Goal: Navigation & Orientation: Find specific page/section

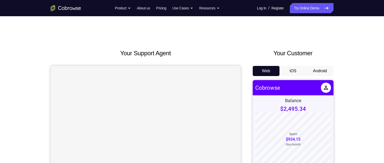
click at [316, 75] on button "Android" at bounding box center [320, 71] width 27 height 10
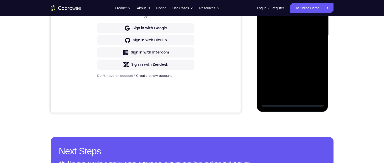
scroll to position [152, 0]
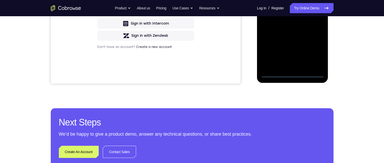
drag, startPoint x: 294, startPoint y: 73, endPoint x: 548, endPoint y: 17, distance: 260.1
click at [294, 73] on div at bounding box center [293, 7] width 64 height 142
click at [314, 49] on div at bounding box center [293, 7] width 64 height 142
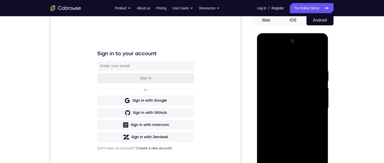
click at [265, 48] on div at bounding box center [293, 108] width 64 height 142
click at [315, 103] on div at bounding box center [293, 108] width 64 height 142
click at [286, 116] on div at bounding box center [293, 108] width 64 height 142
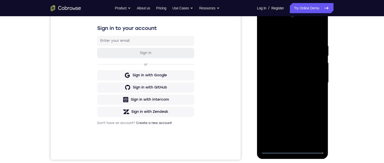
click at [286, 79] on div at bounding box center [293, 83] width 64 height 142
click at [283, 70] on div at bounding box center [293, 83] width 64 height 142
click at [292, 82] on div at bounding box center [293, 83] width 64 height 142
click at [296, 100] on div at bounding box center [293, 83] width 64 height 142
click at [296, 98] on div at bounding box center [293, 83] width 64 height 142
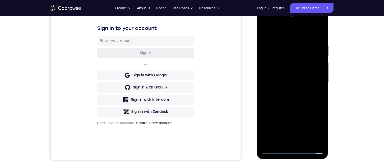
click at [295, 101] on div at bounding box center [293, 83] width 64 height 142
drag, startPoint x: 294, startPoint y: 112, endPoint x: 293, endPoint y: 72, distance: 40.7
click at [293, 72] on div at bounding box center [293, 83] width 64 height 142
click at [319, 70] on div at bounding box center [293, 83] width 64 height 142
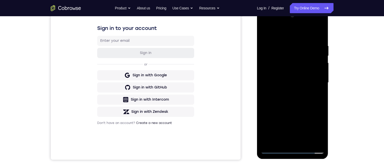
drag, startPoint x: 303, startPoint y: 93, endPoint x: 300, endPoint y: 44, distance: 49.4
click at [300, 44] on div at bounding box center [293, 83] width 64 height 142
drag, startPoint x: 292, startPoint y: 79, endPoint x: 291, endPoint y: 49, distance: 29.8
click at [291, 49] on div at bounding box center [293, 83] width 64 height 142
drag, startPoint x: 296, startPoint y: 109, endPoint x: 297, endPoint y: 59, distance: 50.3
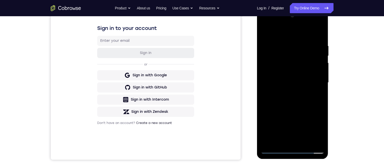
click at [297, 59] on div at bounding box center [293, 83] width 64 height 142
click at [267, 77] on div at bounding box center [293, 83] width 64 height 142
click at [307, 88] on div at bounding box center [293, 83] width 64 height 142
click at [303, 88] on div at bounding box center [293, 83] width 64 height 142
drag, startPoint x: 306, startPoint y: 118, endPoint x: 301, endPoint y: 80, distance: 38.2
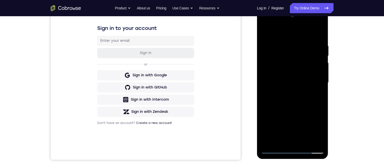
click at [301, 80] on div at bounding box center [293, 83] width 64 height 142
drag, startPoint x: 304, startPoint y: 109, endPoint x: 303, endPoint y: 55, distance: 54.6
click at [303, 55] on div at bounding box center [293, 83] width 64 height 142
drag, startPoint x: 304, startPoint y: 113, endPoint x: 304, endPoint y: 43, distance: 70.0
click at [304, 43] on div at bounding box center [293, 83] width 64 height 142
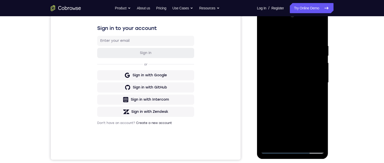
drag, startPoint x: 302, startPoint y: 110, endPoint x: 303, endPoint y: 52, distance: 58.4
click at [303, 52] on div at bounding box center [293, 83] width 64 height 142
click at [319, 75] on div at bounding box center [293, 83] width 64 height 142
drag, startPoint x: 309, startPoint y: 101, endPoint x: 312, endPoint y: 80, distance: 21.2
click at [312, 80] on div at bounding box center [293, 83] width 64 height 142
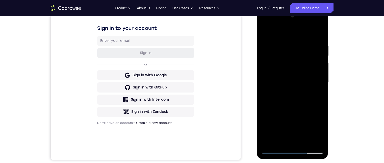
drag, startPoint x: 310, startPoint y: 126, endPoint x: 309, endPoint y: 77, distance: 49.0
click at [309, 77] on div at bounding box center [293, 83] width 64 height 142
drag, startPoint x: 308, startPoint y: 109, endPoint x: 306, endPoint y: 72, distance: 36.8
click at [306, 72] on div at bounding box center [293, 83] width 64 height 142
click at [265, 92] on div at bounding box center [293, 83] width 64 height 142
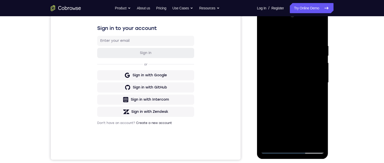
drag, startPoint x: 299, startPoint y: 128, endPoint x: 298, endPoint y: 101, distance: 26.5
click at [298, 101] on div at bounding box center [293, 83] width 64 height 142
click at [320, 41] on div at bounding box center [293, 83] width 64 height 142
drag, startPoint x: 310, startPoint y: 63, endPoint x: 308, endPoint y: 90, distance: 27.6
click at [308, 90] on div at bounding box center [293, 83] width 64 height 142
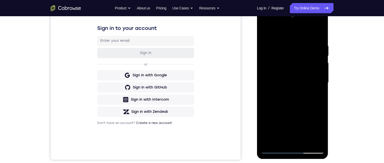
click at [320, 80] on div at bounding box center [293, 83] width 64 height 142
drag, startPoint x: 306, startPoint y: 102, endPoint x: 303, endPoint y: 53, distance: 49.4
click at [303, 53] on div at bounding box center [293, 83] width 64 height 142
click at [301, 74] on div at bounding box center [293, 83] width 64 height 142
click at [304, 140] on div at bounding box center [293, 83] width 64 height 142
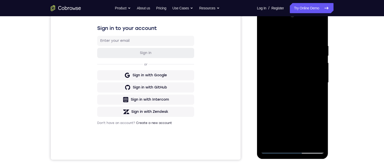
click at [296, 110] on div at bounding box center [293, 83] width 64 height 142
click at [285, 89] on div at bounding box center [293, 83] width 64 height 142
